Goal: Task Accomplishment & Management: Use online tool/utility

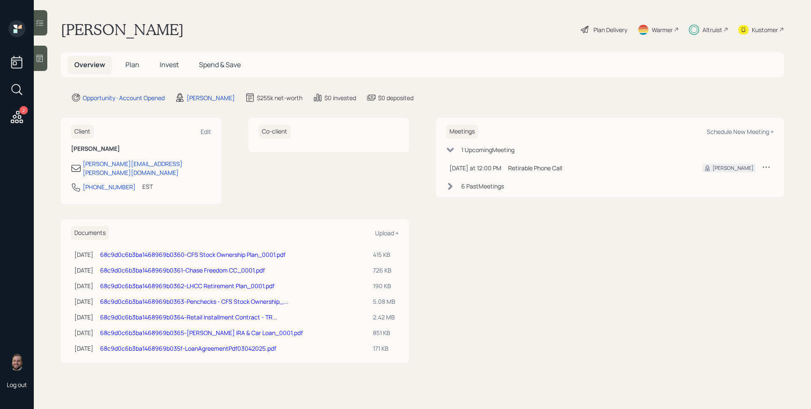
click at [610, 27] on div "Plan Delivery" at bounding box center [611, 29] width 34 height 9
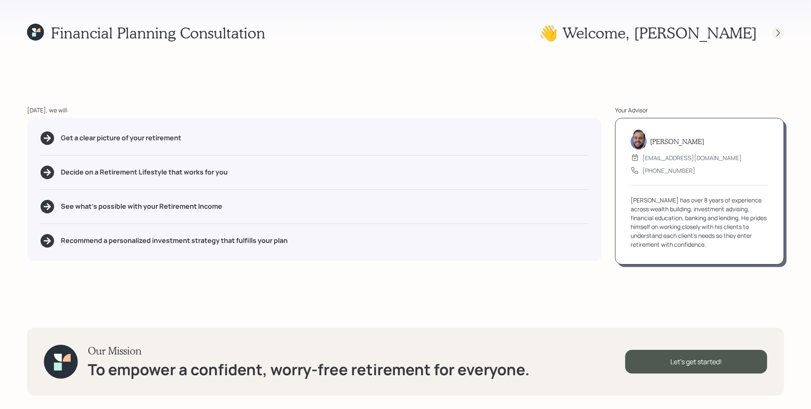
click at [773, 32] on div at bounding box center [779, 33] width 12 height 12
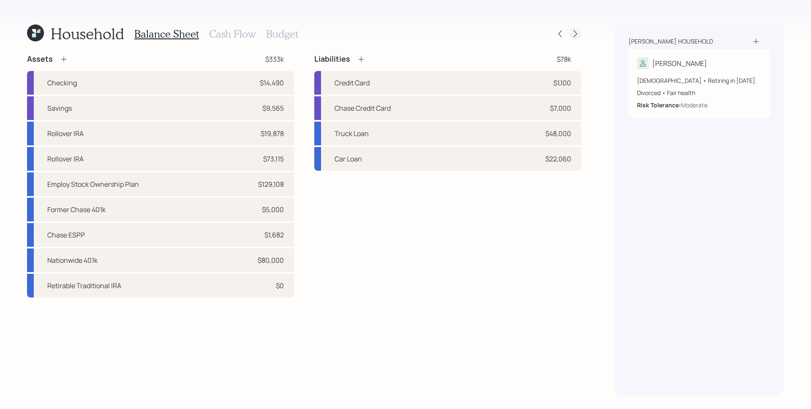
click at [577, 33] on icon at bounding box center [575, 34] width 8 height 8
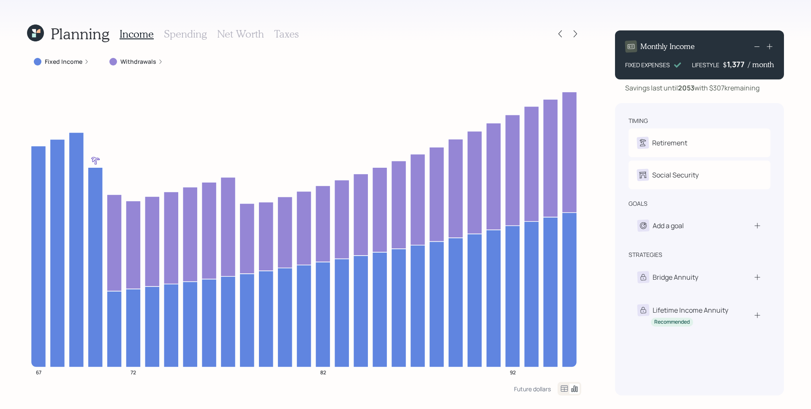
click at [138, 58] on label "Withdrawals" at bounding box center [138, 61] width 36 height 8
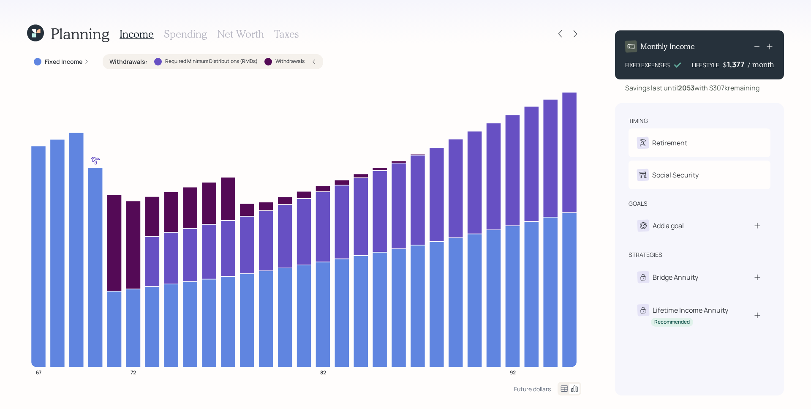
click at [314, 62] on icon at bounding box center [314, 62] width 2 height 4
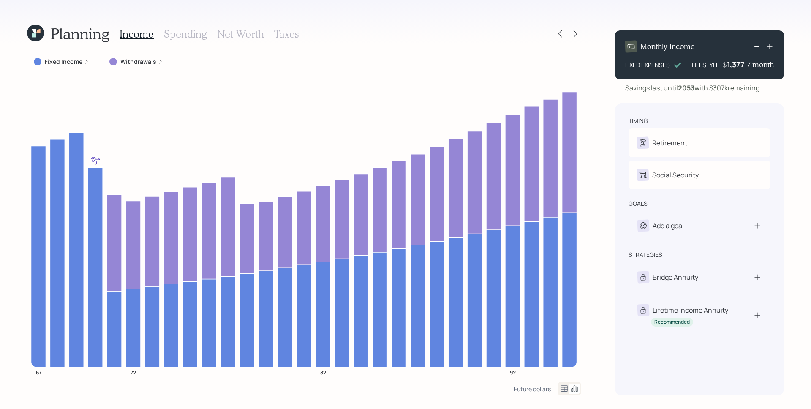
click at [41, 28] on icon at bounding box center [35, 33] width 17 height 17
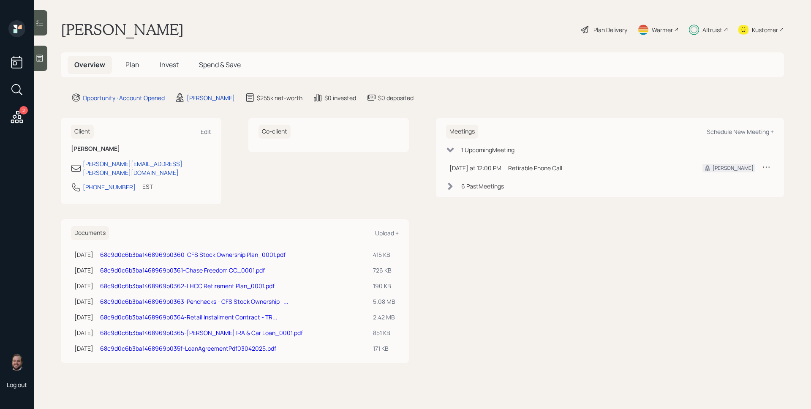
click at [128, 70] on h5 "Plan" at bounding box center [132, 65] width 27 height 18
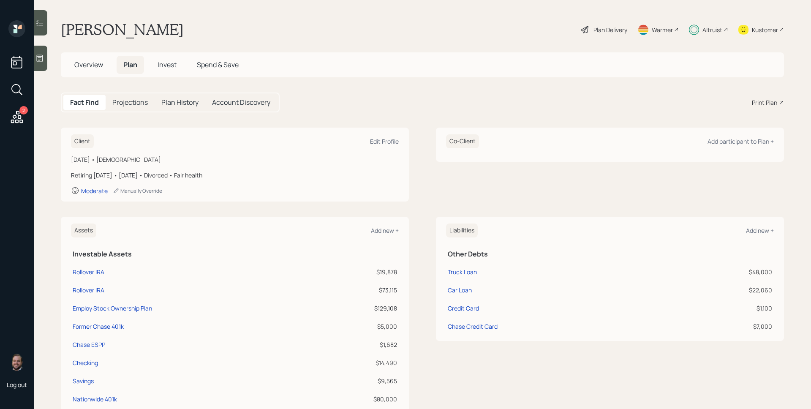
click at [772, 105] on div "Print Plan" at bounding box center [768, 102] width 32 height 9
click at [171, 67] on span "Invest" at bounding box center [167, 64] width 19 height 9
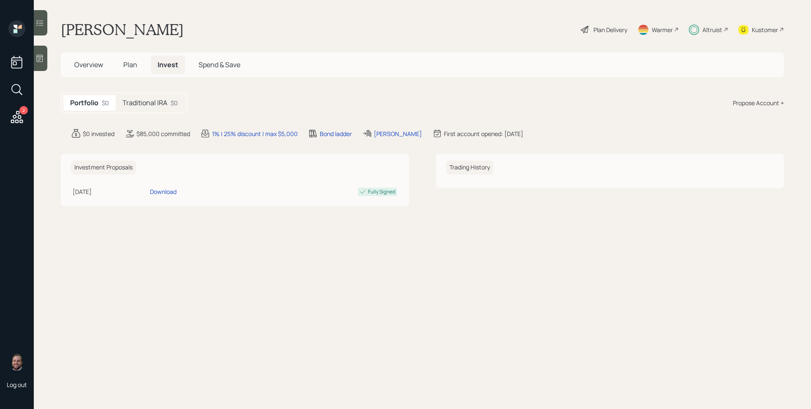
click at [140, 97] on div "Traditional IRA $0" at bounding box center [150, 103] width 69 height 16
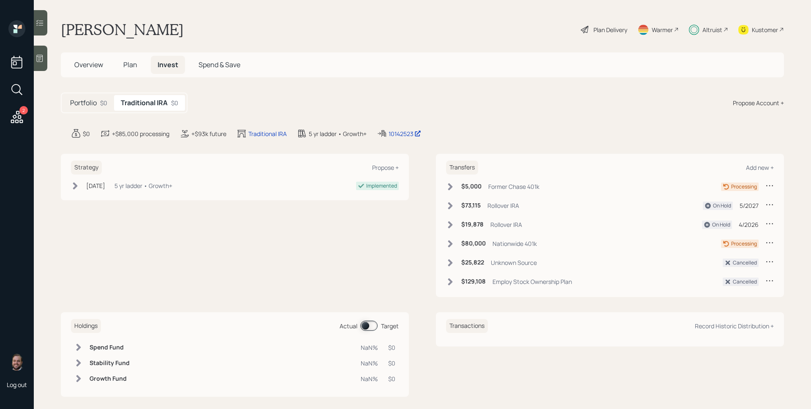
click at [479, 240] on h6 "$80,000" at bounding box center [473, 243] width 25 height 7
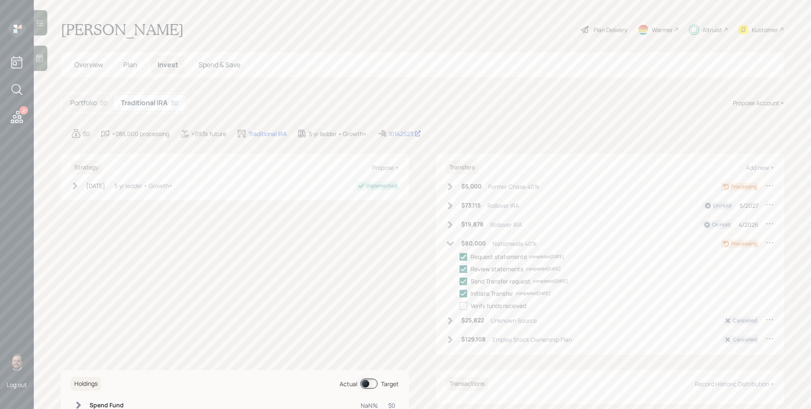
click at [479, 241] on h6 "$80,000" at bounding box center [473, 243] width 25 height 7
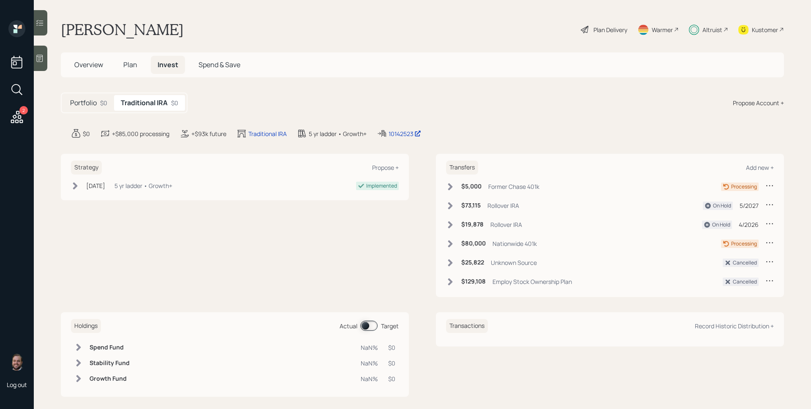
click at [590, 110] on div "Portfolio $0 Traditional IRA $0 Propose Account +" at bounding box center [422, 103] width 723 height 21
click at [759, 33] on div "Kustomer" at bounding box center [765, 29] width 26 height 9
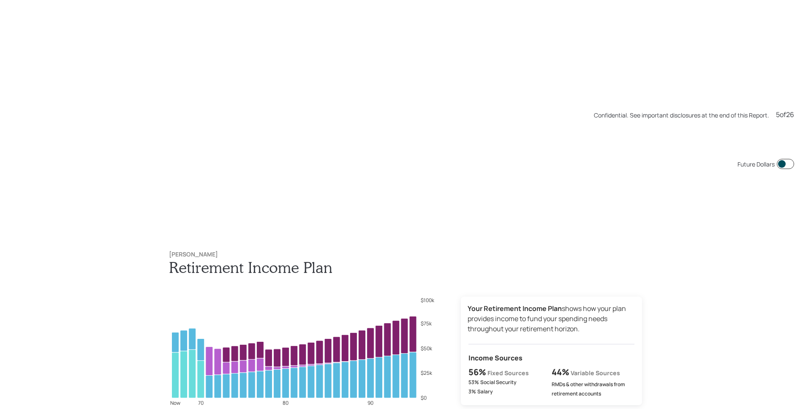
scroll to position [2045, 0]
